Goal: Task Accomplishment & Management: Use online tool/utility

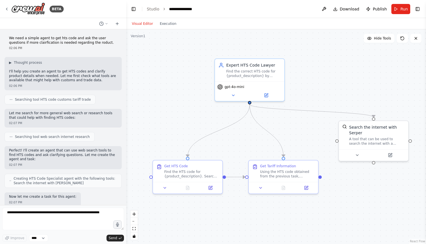
scroll to position [1323, 0]
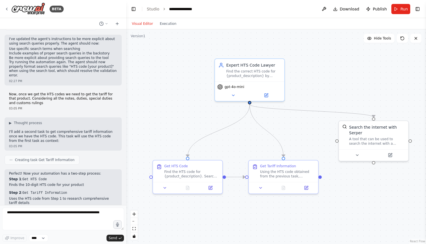
click at [311, 59] on div ".deletable-edge-delete-btn { width: 20px; height: 20px; border: 0px solid #ffff…" at bounding box center [276, 136] width 300 height 215
click at [83, 210] on textarea at bounding box center [63, 219] width 122 height 23
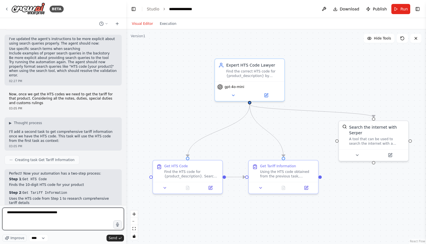
paste textarea "**********"
type textarea "**********"
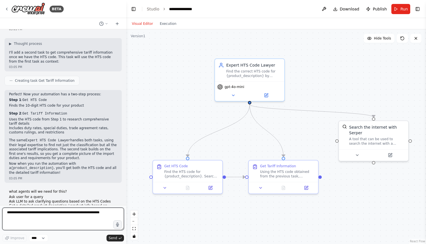
scroll to position [1402, 0]
click at [148, 87] on div ".deletable-edge-delete-btn { width: 20px; height: 20px; border: 0px solid #ffff…" at bounding box center [276, 136] width 300 height 215
click at [180, 75] on div ".deletable-edge-delete-btn { width: 20px; height: 20px; border: 0px solid #ffff…" at bounding box center [276, 136] width 300 height 215
click at [418, 7] on button "Toggle Right Sidebar" at bounding box center [418, 9] width 8 height 8
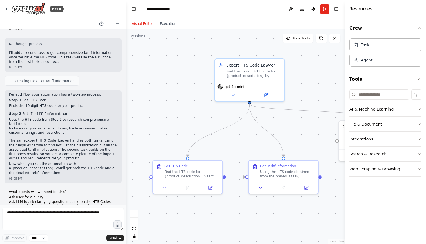
click at [367, 109] on button "AI & Machine Learning" at bounding box center [386, 109] width 72 height 15
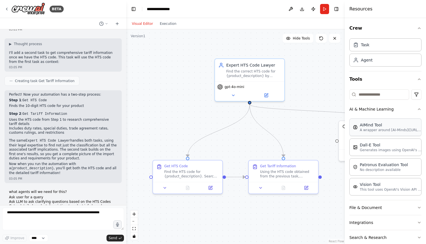
click at [378, 128] on p "A wrapper around [AI-Minds](https://mindsdb.com/minds). Useful for when you nee…" at bounding box center [391, 130] width 62 height 5
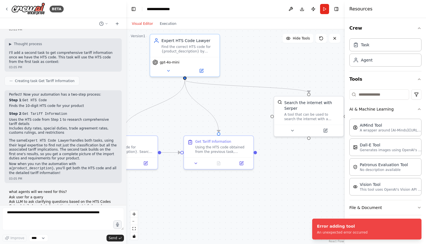
drag, startPoint x: 329, startPoint y: 102, endPoint x: 264, endPoint y: 77, distance: 69.9
click at [264, 77] on div ".deletable-edge-delete-btn { width: 20px; height: 20px; border: 0px solid #ffff…" at bounding box center [235, 136] width 219 height 215
click at [380, 80] on button "Tools" at bounding box center [386, 79] width 72 height 16
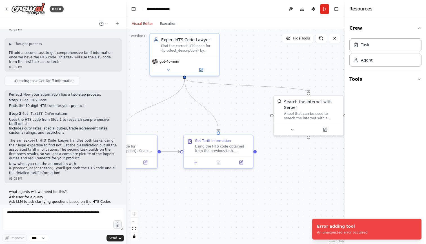
click at [374, 76] on button "Tools" at bounding box center [386, 79] width 72 height 16
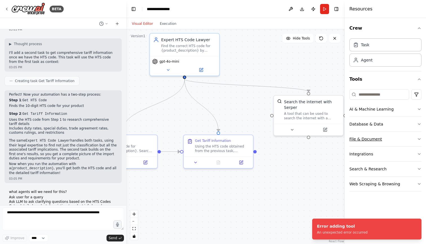
click at [366, 139] on button "File & Document" at bounding box center [386, 139] width 72 height 15
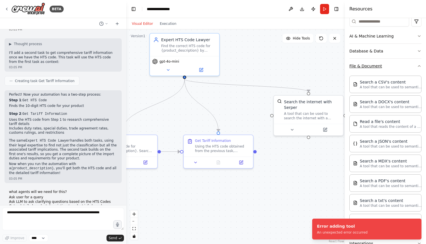
scroll to position [91, 0]
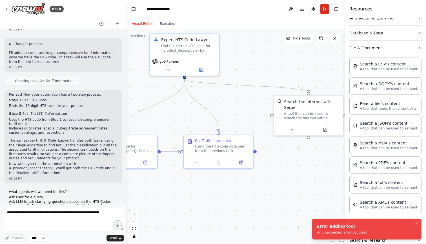
click at [334, 225] on div "Error adding tool" at bounding box center [342, 226] width 51 height 6
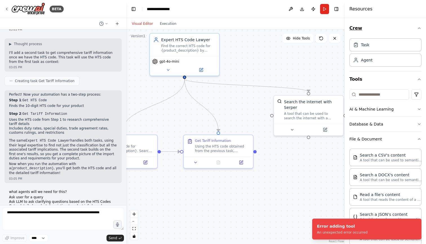
scroll to position [0, 0]
click at [337, 4] on header "**********" at bounding box center [235, 9] width 219 height 18
click at [337, 6] on button "Toggle Right Sidebar" at bounding box center [337, 9] width 8 height 8
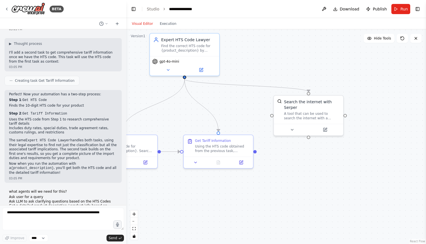
scroll to position [1402, 0]
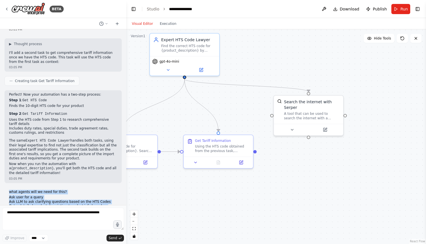
drag, startPoint x: 61, startPoint y: 191, endPoint x: 6, endPoint y: 124, distance: 86.4
click at [6, 124] on div "We need a simple agent to get hts code and ask the user questions if more clair…" at bounding box center [63, 117] width 126 height 176
copy div "what agents will we need for this? Ask user for a query Ask LLM to ask clarifyi…"
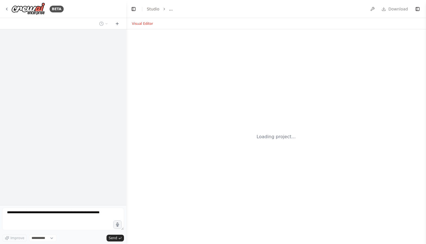
select select "****"
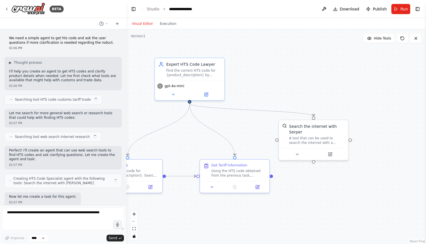
scroll to position [1314, 0]
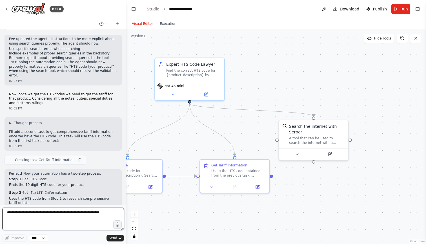
click at [78, 220] on textarea at bounding box center [63, 219] width 122 height 23
paste textarea "**********"
type textarea "**********"
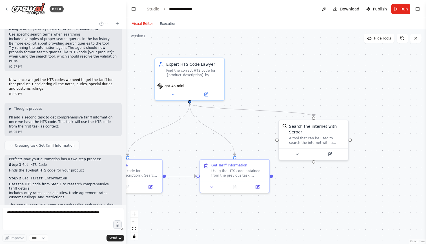
scroll to position [1394, 0]
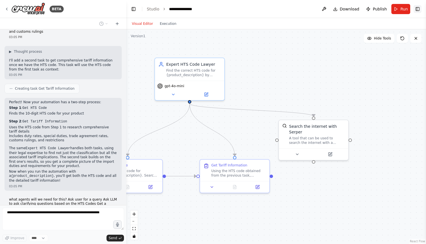
click at [417, 10] on button "Toggle Right Sidebar" at bounding box center [418, 9] width 8 height 8
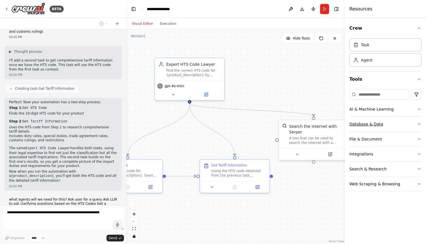
click at [365, 123] on button "Database & Data" at bounding box center [386, 124] width 72 height 15
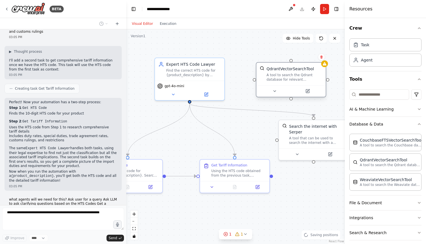
drag, startPoint x: 316, startPoint y: 88, endPoint x: 290, endPoint y: 82, distance: 26.3
click at [290, 82] on div "QdrantVectorSearchTool A tool to search the Qdrant database for relevant inform…" at bounding box center [291, 74] width 69 height 23
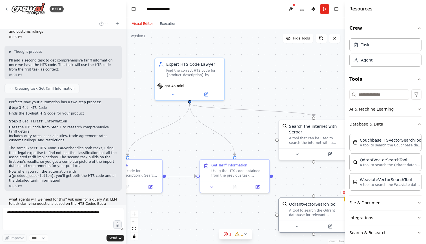
drag, startPoint x: 294, startPoint y: 81, endPoint x: 311, endPoint y: 216, distance: 136.4
click at [311, 217] on div "A tool to search the Qdrant database for relevant information on internal docum…" at bounding box center [317, 212] width 56 height 9
drag, startPoint x: 307, startPoint y: 91, endPoint x: 265, endPoint y: 90, distance: 41.2
click at [265, 90] on div ".deletable-edge-delete-btn { width: 20px; height: 20px; border: 0px solid #ffff…" at bounding box center [235, 136] width 219 height 215
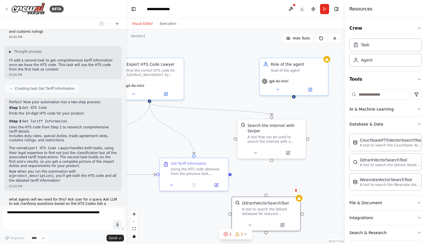
drag, startPoint x: 235, startPoint y: 74, endPoint x: 249, endPoint y: 74, distance: 14.7
click at [249, 74] on div ".deletable-edge-delete-btn { width: 20px; height: 20px; border: 0px solid #ffff…" at bounding box center [235, 136] width 219 height 215
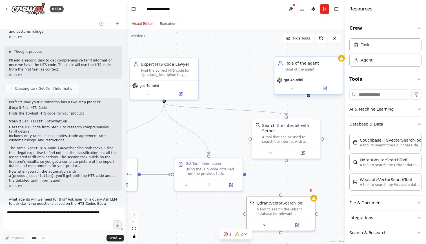
click at [292, 80] on span "gpt-4o-mini" at bounding box center [293, 80] width 19 height 5
click at [293, 87] on icon at bounding box center [292, 88] width 5 height 5
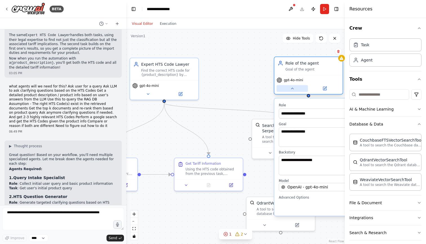
click at [293, 87] on icon at bounding box center [292, 88] width 5 height 5
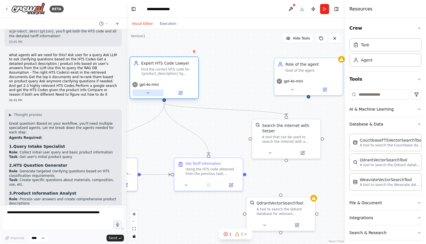
click at [144, 95] on button at bounding box center [147, 93] width 31 height 7
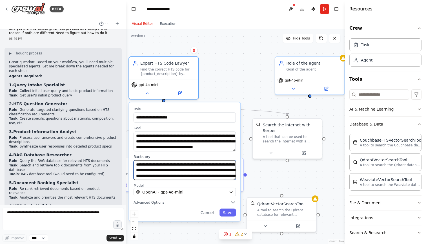
click at [217, 177] on textarea "**********" at bounding box center [185, 170] width 102 height 20
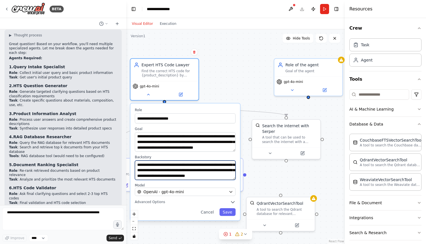
scroll to position [28, 0]
drag, startPoint x: 213, startPoint y: 172, endPoint x: 224, endPoint y: 182, distance: 15.4
click at [224, 182] on div "**********" at bounding box center [186, 162] width 110 height 117
click at [229, 76] on div "**********" at bounding box center [235, 136] width 219 height 215
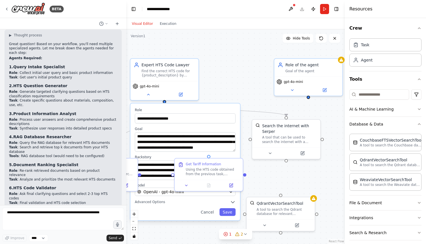
click at [250, 84] on div "**********" at bounding box center [235, 136] width 219 height 215
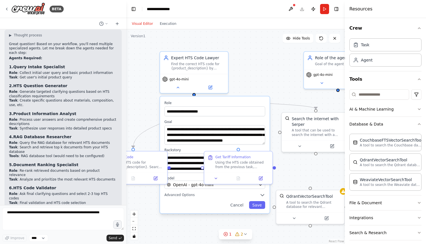
drag, startPoint x: 242, startPoint y: 82, endPoint x: 311, endPoint y: 65, distance: 70.8
click at [311, 65] on div "**********" at bounding box center [235, 136] width 219 height 215
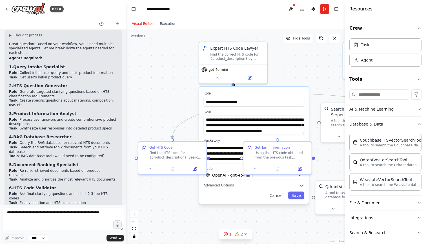
click at [261, 89] on div "**********" at bounding box center [254, 145] width 110 height 117
click at [248, 58] on div "Find the correct HTS code for {product_description} by searching customs databa…" at bounding box center [237, 55] width 54 height 9
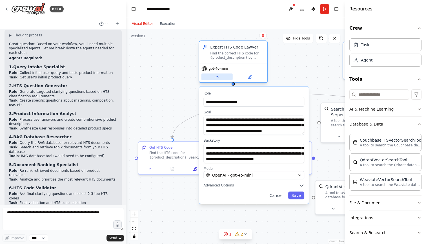
click at [219, 76] on icon at bounding box center [217, 76] width 5 height 5
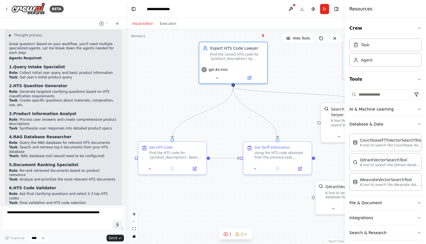
click at [99, 208] on h3 "7. Web Search Specialist (your current agent can be repurposed)" at bounding box center [63, 213] width 108 height 11
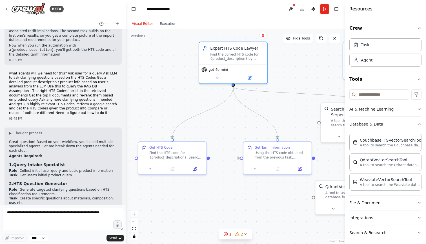
click at [99, 196] on li "Task : Create specific questions about materials, composition, use, etc." at bounding box center [63, 200] width 108 height 9
click at [89, 116] on div "06:49 PM" at bounding box center [63, 118] width 108 height 4
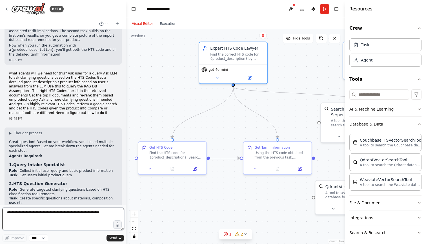
click at [69, 223] on textarea at bounding box center [63, 219] width 122 height 23
type textarea "**********"
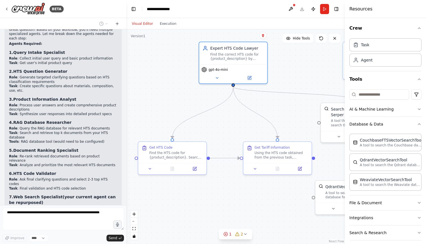
scroll to position [1651, 0]
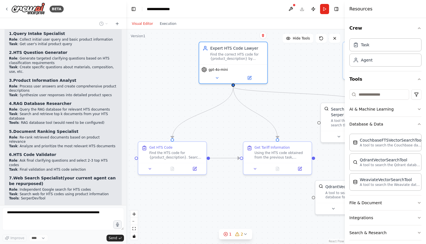
click at [72, 196] on li "Tools : SerperDevTool" at bounding box center [63, 198] width 108 height 5
click at [78, 175] on h3 "7. Web Search Specialist (your current agent can be repurposed)" at bounding box center [63, 180] width 108 height 11
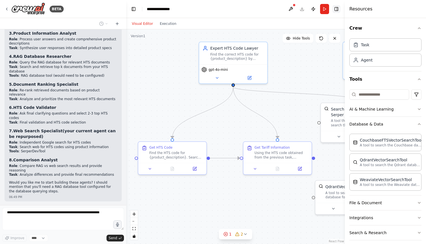
click at [337, 7] on button "Toggle Right Sidebar" at bounding box center [337, 9] width 8 height 8
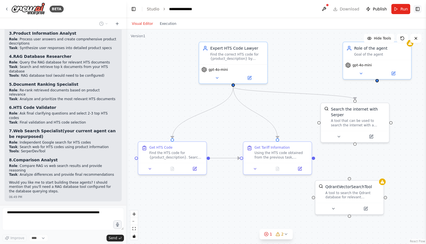
scroll to position [1703, 0]
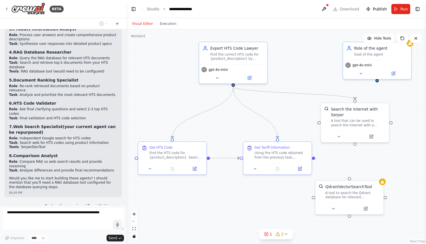
click at [165, 78] on div ".deletable-edge-delete-btn { width: 20px; height: 20px; border: 0px solid #ffff…" at bounding box center [276, 136] width 300 height 215
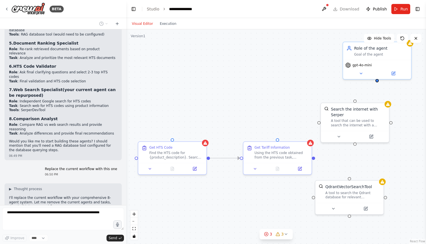
scroll to position [1754, 0]
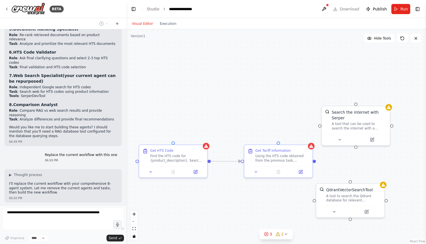
drag, startPoint x: 197, startPoint y: 98, endPoint x: 199, endPoint y: 102, distance: 4.2
click at [199, 102] on div ".deletable-edge-delete-btn { width: 20px; height: 20px; border: 0px solid #ffff…" at bounding box center [276, 136] width 300 height 215
click at [230, 95] on div ".deletable-edge-delete-btn { width: 20px; height: 20px; border: 0px solid #ffff…" at bounding box center [276, 136] width 300 height 215
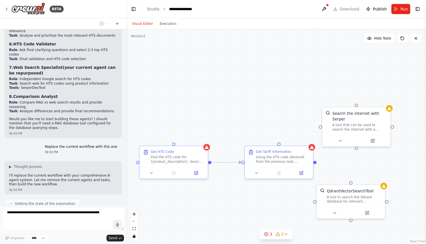
scroll to position [1791, 0]
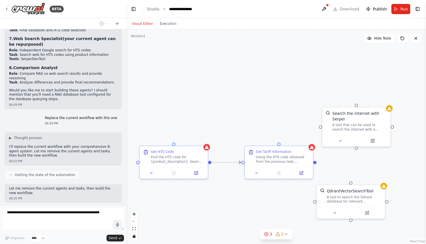
click at [230, 95] on div ".deletable-edge-delete-btn { width: 20px; height: 20px; border: 0px solid #ffff…" at bounding box center [276, 136] width 300 height 215
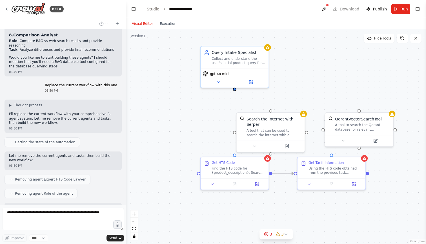
scroll to position [1837, 0]
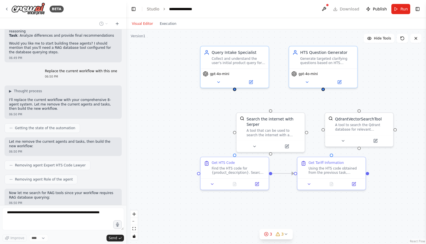
click at [165, 105] on div ".deletable-edge-delete-btn { width: 20px; height: 20px; border: 0px solid #ffff…" at bounding box center [276, 136] width 300 height 215
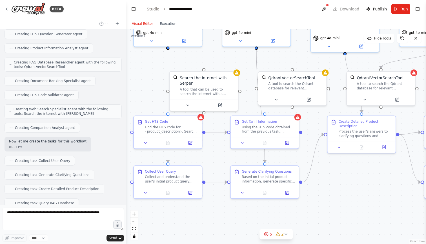
scroll to position [2062, 0]
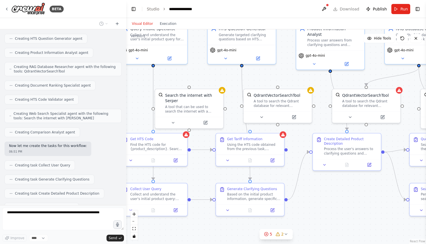
drag, startPoint x: 186, startPoint y: 100, endPoint x: 104, endPoint y: 77, distance: 85.2
click at [104, 77] on div "BETA We need a simple agent to get hts code and ask the user questions if more …" at bounding box center [213, 122] width 426 height 244
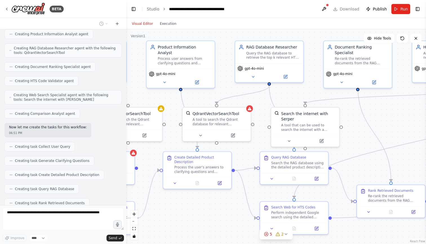
drag, startPoint x: 333, startPoint y: 201, endPoint x: 174, endPoint y: 206, distance: 158.6
click at [174, 206] on div ".deletable-edge-delete-btn { width: 20px; height: 20px; border: 0px solid #ffff…" at bounding box center [276, 136] width 300 height 215
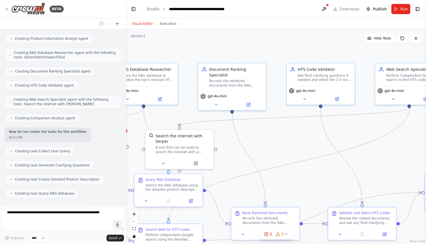
scroll to position [2091, 0]
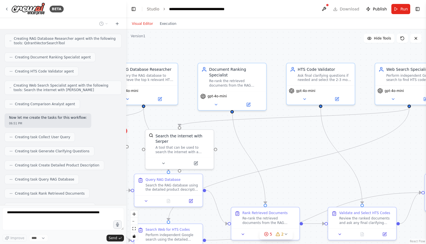
drag, startPoint x: 393, startPoint y: 119, endPoint x: 262, endPoint y: 146, distance: 133.9
click at [262, 146] on div ".deletable-edge-delete-btn { width: 20px; height: 20px; border: 0px solid #ffff…" at bounding box center [276, 136] width 300 height 215
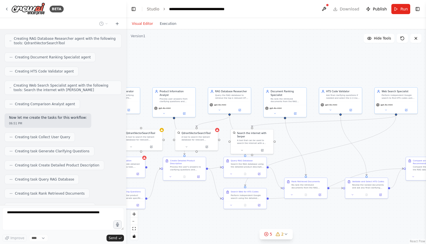
scroll to position [2123, 0]
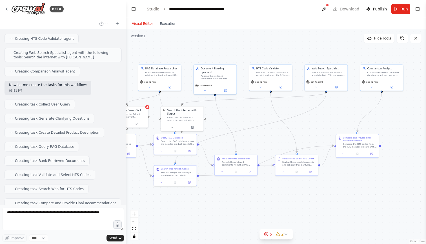
drag, startPoint x: 405, startPoint y: 141, endPoint x: 330, endPoint y: 115, distance: 79.2
click at [330, 115] on div ".deletable-edge-delete-btn { width: 20px; height: 20px; border: 0px solid #ffff…" at bounding box center [276, 136] width 300 height 215
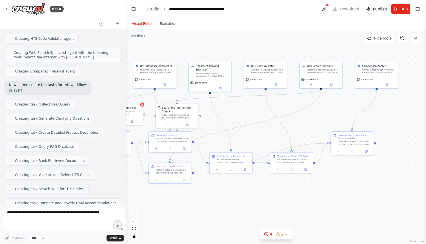
scroll to position [2137, 0]
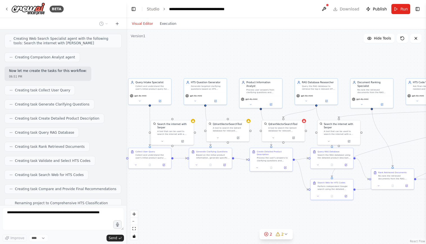
drag, startPoint x: 183, startPoint y: 209, endPoint x: 351, endPoint y: 225, distance: 169.2
click at [351, 225] on div ".deletable-edge-delete-btn { width: 20px; height: 20px; border: 0px solid #ffff…" at bounding box center [276, 136] width 300 height 215
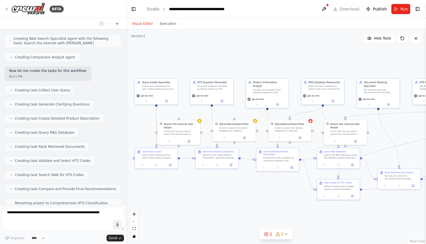
click at [238, 201] on div ".deletable-edge-delete-btn { width: 20px; height: 20px; border: 0px solid #ffff…" at bounding box center [276, 136] width 300 height 215
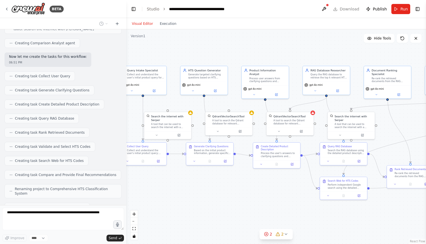
drag, startPoint x: 271, startPoint y: 203, endPoint x: 266, endPoint y: 203, distance: 5.1
click at [266, 203] on div ".deletable-edge-delete-btn { width: 20px; height: 20px; border: 0px solid #ffff…" at bounding box center [276, 136] width 300 height 215
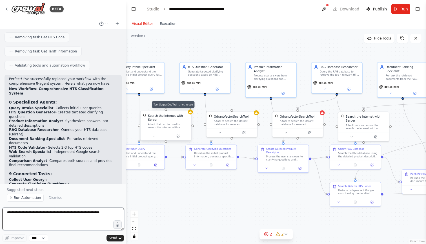
scroll to position [2359, 0]
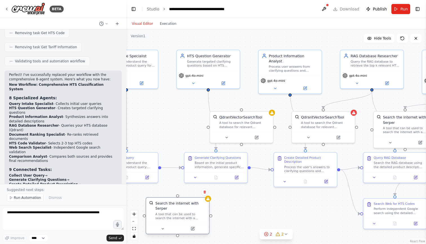
drag, startPoint x: 174, startPoint y: 131, endPoint x: 186, endPoint y: 226, distance: 95.5
click at [186, 220] on div "A tool that can be used to search the internet with a search_query. Supports di…" at bounding box center [180, 216] width 51 height 8
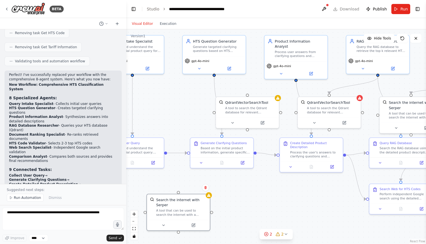
drag, startPoint x: 238, startPoint y: 204, endPoint x: 276, endPoint y: 162, distance: 56.5
click at [276, 162] on div ".deletable-edge-delete-btn { width: 20px; height: 20px; border: 0px solid #ffff…" at bounding box center [276, 136] width 300 height 215
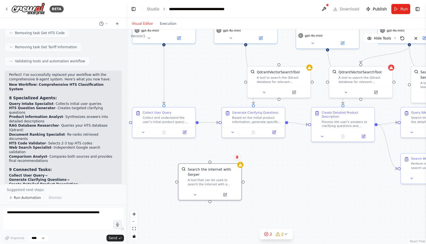
click at [237, 157] on icon at bounding box center [237, 157] width 2 height 3
click at [222, 159] on button "Confirm" at bounding box center [221, 157] width 20 height 7
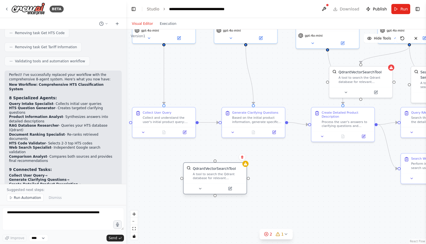
drag, startPoint x: 303, startPoint y: 80, endPoint x: 238, endPoint y: 180, distance: 119.5
click at [238, 180] on div "A tool to search the Qdrant database for relevant information on internal docum…" at bounding box center [218, 176] width 51 height 8
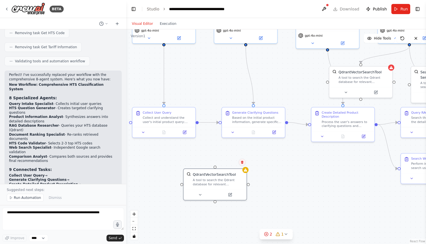
click at [243, 163] on icon at bounding box center [242, 162] width 2 height 3
click at [245, 161] on button at bounding box center [242, 162] width 7 height 7
click at [243, 163] on icon at bounding box center [242, 161] width 3 height 3
click at [229, 163] on button "Confirm" at bounding box center [226, 162] width 20 height 7
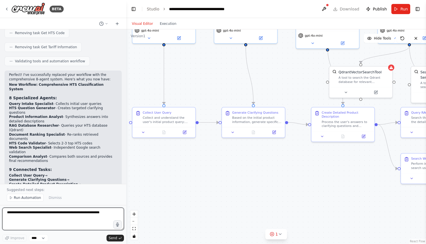
click at [65, 224] on textarea at bounding box center [63, 219] width 122 height 23
type textarea "****"
type textarea "**********"
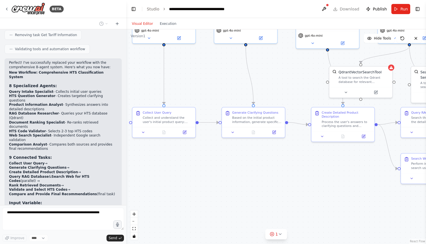
scroll to position [0, 0]
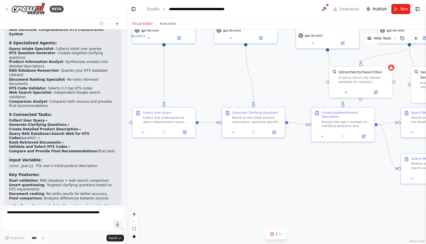
scroll to position [2407, 0]
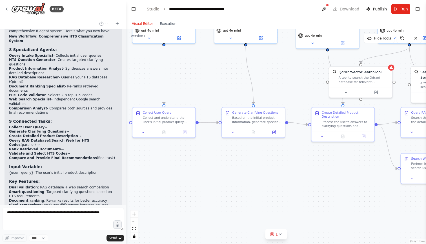
click at [41, 151] on div "We need a simple agent to get hts code and ask the user questions if more clair…" at bounding box center [63, 117] width 126 height 176
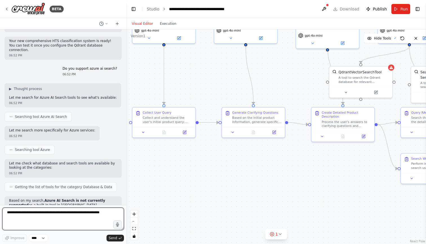
scroll to position [2606, 0]
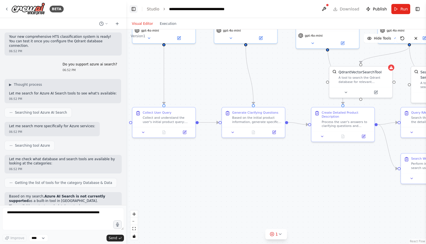
click at [130, 9] on button "Toggle Left Sidebar" at bounding box center [134, 9] width 8 height 8
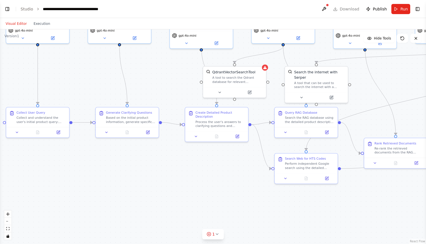
click at [178, 190] on div ".deletable-edge-delete-btn { width: 20px; height: 20px; border: 0px solid #ffff…" at bounding box center [213, 136] width 426 height 215
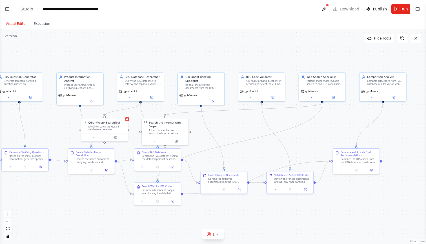
drag, startPoint x: 199, startPoint y: 189, endPoint x: 65, endPoint y: 209, distance: 134.9
click at [65, 209] on div ".deletable-edge-delete-btn { width: 20px; height: 20px; border: 0px solid #ffff…" at bounding box center [213, 136] width 426 height 215
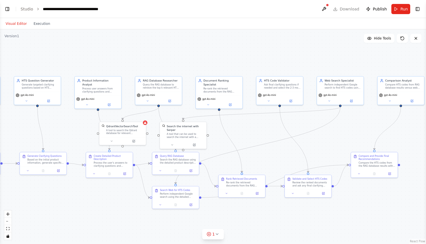
drag, startPoint x: 220, startPoint y: 150, endPoint x: 256, endPoint y: 153, distance: 36.3
click at [256, 153] on div ".deletable-edge-delete-btn { width: 20px; height: 20px; border: 0px solid #ffff…" at bounding box center [213, 136] width 426 height 215
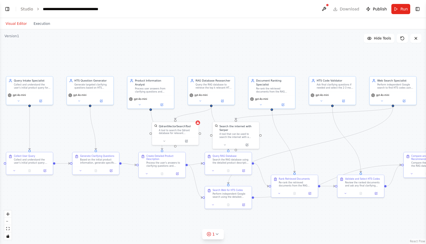
drag, startPoint x: 199, startPoint y: 65, endPoint x: 277, endPoint y: 65, distance: 77.8
click at [278, 65] on div ".deletable-edge-delete-btn { width: 20px; height: 20px; border: 0px solid #ffff…" at bounding box center [213, 136] width 426 height 215
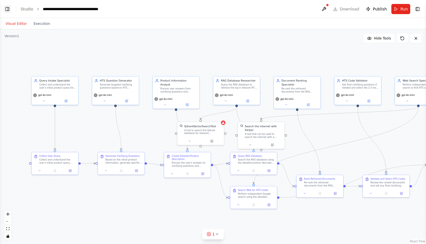
click at [7, 7] on button "Toggle Left Sidebar" at bounding box center [7, 9] width 8 height 8
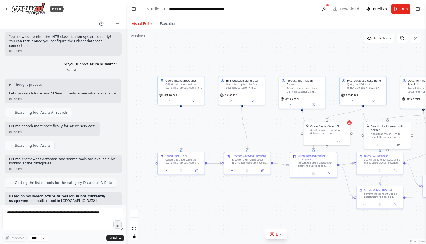
scroll to position [2596, 0]
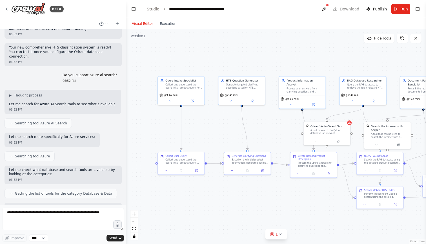
click at [90, 225] on li "WeaviateVectorSearchTool" at bounding box center [63, 227] width 108 height 5
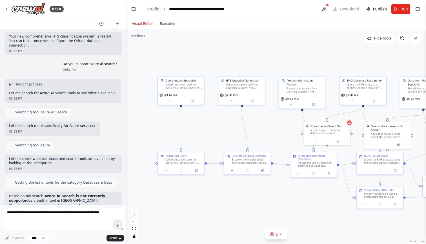
scroll to position [2606, 0]
click at [90, 226] on h2 "Alternative Options:" at bounding box center [63, 228] width 108 height 5
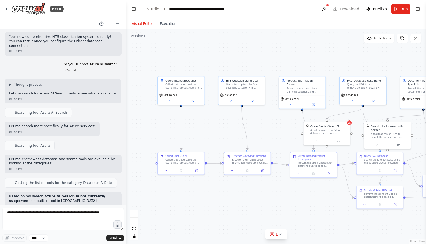
click at [269, 8] on header "**********" at bounding box center [276, 9] width 300 height 18
click at [45, 220] on textarea at bounding box center [63, 219] width 122 height 23
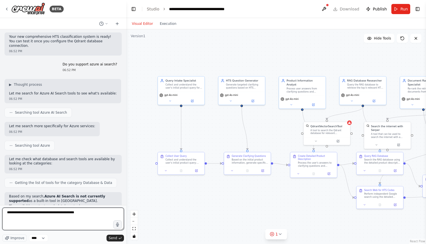
type textarea "**********"
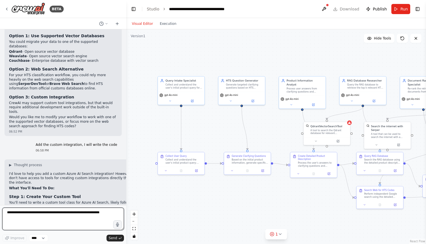
scroll to position [0, 0]
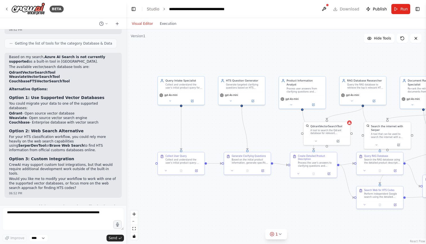
scroll to position [2745, 0]
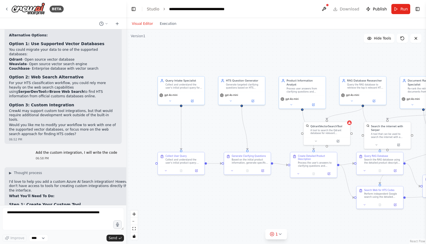
scroll to position [2797, 0]
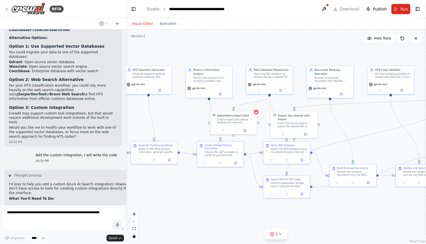
drag, startPoint x: 262, startPoint y: 184, endPoint x: 168, endPoint y: 173, distance: 94.0
click at [168, 173] on div ".deletable-edge-delete-btn { width: 20px; height: 20px; border: 0px solid #ffff…" at bounding box center [276, 136] width 300 height 215
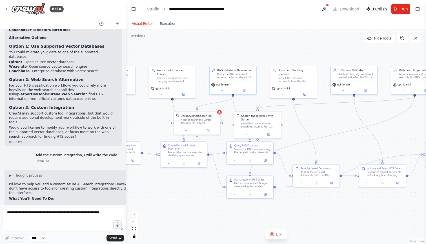
drag, startPoint x: 232, startPoint y: 195, endPoint x: 186, endPoint y: 193, distance: 45.4
click at [186, 193] on div ".deletable-edge-delete-btn { width: 20px; height: 20px; border: 0px solid #ffff…" at bounding box center [276, 136] width 300 height 215
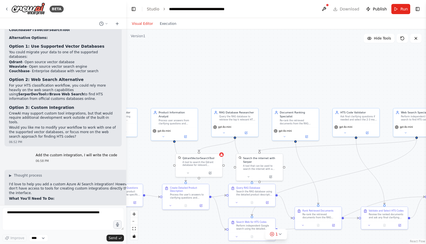
drag, startPoint x: 327, startPoint y: 145, endPoint x: 338, endPoint y: 189, distance: 45.3
click at [338, 189] on div ".deletable-edge-delete-btn { width: 20px; height: 20px; border: 0px solid #ffff…" at bounding box center [276, 136] width 300 height 215
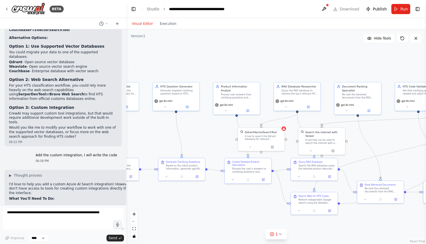
drag, startPoint x: 263, startPoint y: 99, endPoint x: 325, endPoint y: 73, distance: 67.3
click at [325, 73] on div ".deletable-edge-delete-btn { width: 20px; height: 20px; border: 0px solid #ffff…" at bounding box center [276, 136] width 300 height 215
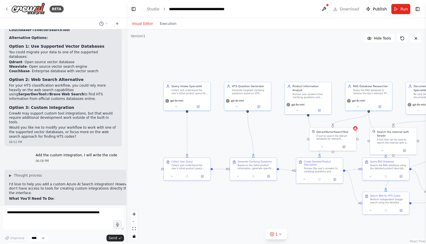
drag, startPoint x: 288, startPoint y: 65, endPoint x: 385, endPoint y: 65, distance: 97.0
click at [385, 65] on div ".deletable-edge-delete-btn { width: 20px; height: 20px; border: 0px solid #ffff…" at bounding box center [276, 136] width 300 height 215
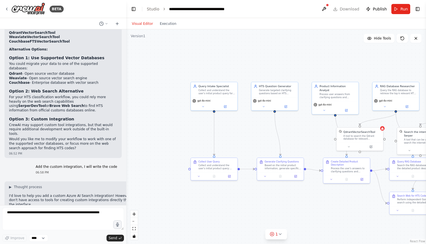
scroll to position [2783, 0]
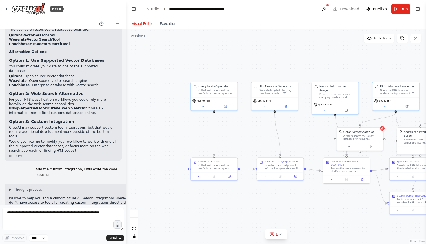
click at [344, 7] on header "**********" at bounding box center [276, 9] width 300 height 18
click at [328, 7] on button at bounding box center [324, 9] width 9 height 10
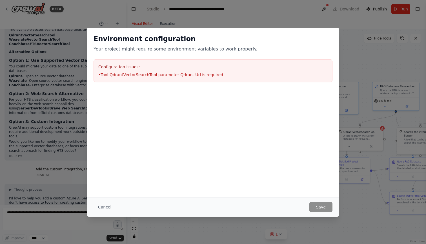
click at [357, 188] on div "Environment configuration Your project might require some environment variables…" at bounding box center [213, 122] width 426 height 244
click at [105, 206] on button "Cancel" at bounding box center [105, 207] width 22 height 10
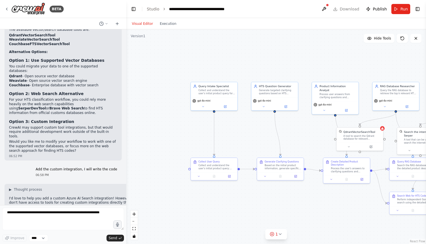
click at [296, 68] on div ".deletable-edge-delete-btn { width: 20px; height: 20px; border: 0px solid #ffff…" at bounding box center [276, 136] width 300 height 215
click at [351, 8] on header "**********" at bounding box center [276, 9] width 300 height 18
click at [57, 225] on p "You'll need to write a custom tool class for Azure AI Search, likely following …" at bounding box center [75, 229] width 132 height 9
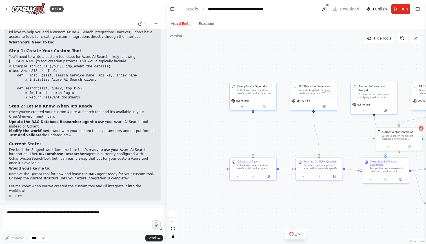
drag, startPoint x: 126, startPoint y: 29, endPoint x: 165, endPoint y: 29, distance: 39.5
click at [165, 29] on div "BETA We need a simple agent to get hts code and ask the user questions if more …" at bounding box center [213, 122] width 426 height 244
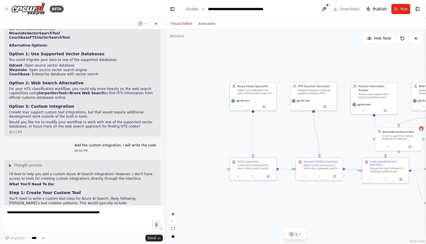
scroll to position [2541, 0]
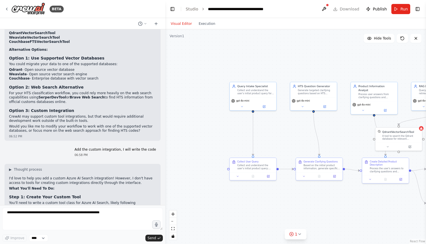
click at [137, 176] on p "I'd love to help you add a custom Azure AI Search integration! However, I don't…" at bounding box center [82, 180] width 147 height 9
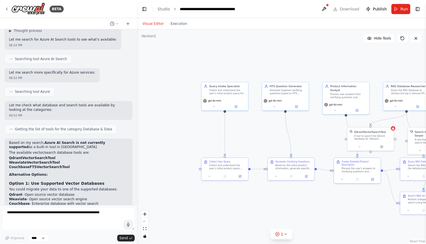
drag, startPoint x: 165, startPoint y: 40, endPoint x: 137, endPoint y: 40, distance: 28.5
click at [137, 40] on div "BETA We need a simple agent to get hts code and ask the user questions if more …" at bounding box center [213, 122] width 426 height 244
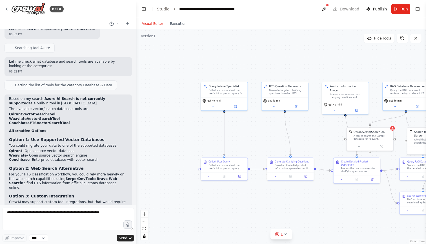
scroll to position [2679, 0]
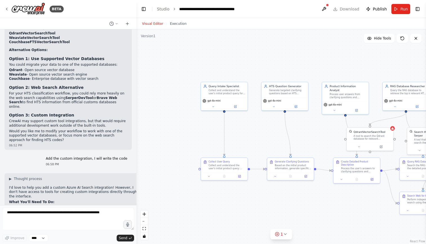
click at [87, 224] on code "# Example structure (you'll implement the details) class AzureAISearchTool: def…" at bounding box center [75, 241] width 132 height 35
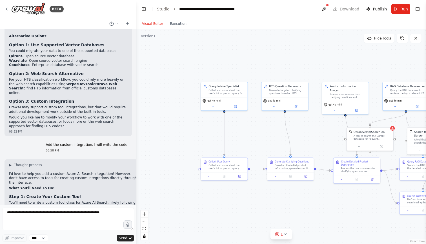
scroll to position [2702, 0]
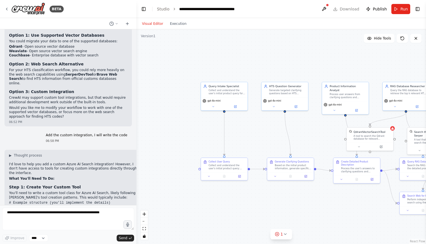
click at [87, 201] on pre "# Example structure (you'll implement the details) class AzureAISearchTool: def…" at bounding box center [75, 218] width 132 height 35
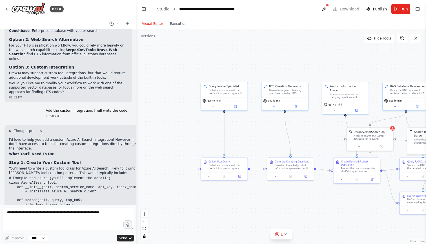
scroll to position [2727, 0]
click at [93, 177] on pre "# Example structure (you'll implement the details) class AzureAISearchTool: def…" at bounding box center [75, 194] width 132 height 35
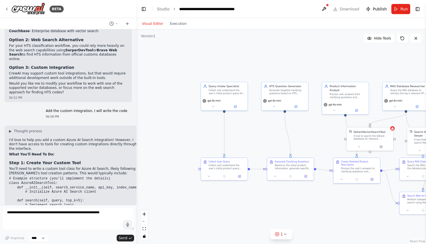
click at [93, 177] on pre "# Example structure (you'll implement the details) class AzureAISearchTool: def…" at bounding box center [75, 194] width 132 height 35
click at [92, 167] on p "You'll need to write a custom tool class for Azure AI Search, likely following …" at bounding box center [75, 171] width 132 height 9
drag, startPoint x: 312, startPoint y: 45, endPoint x: 239, endPoint y: 44, distance: 73.6
click at [239, 44] on div ".deletable-edge-delete-btn { width: 20px; height: 20px; border: 0px solid #ffff…" at bounding box center [282, 136] width 290 height 215
